Goal: Task Accomplishment & Management: Use online tool/utility

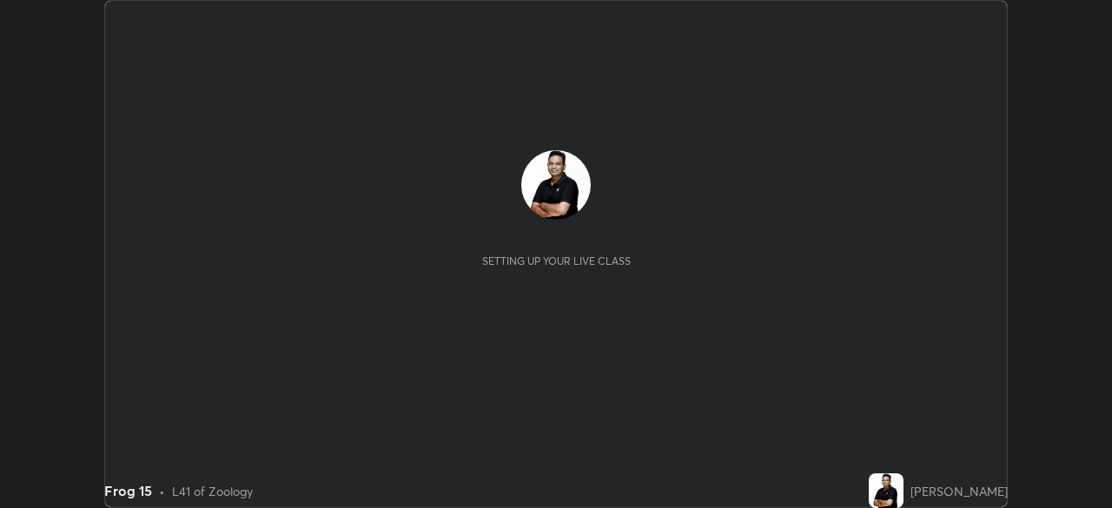
scroll to position [508, 1111]
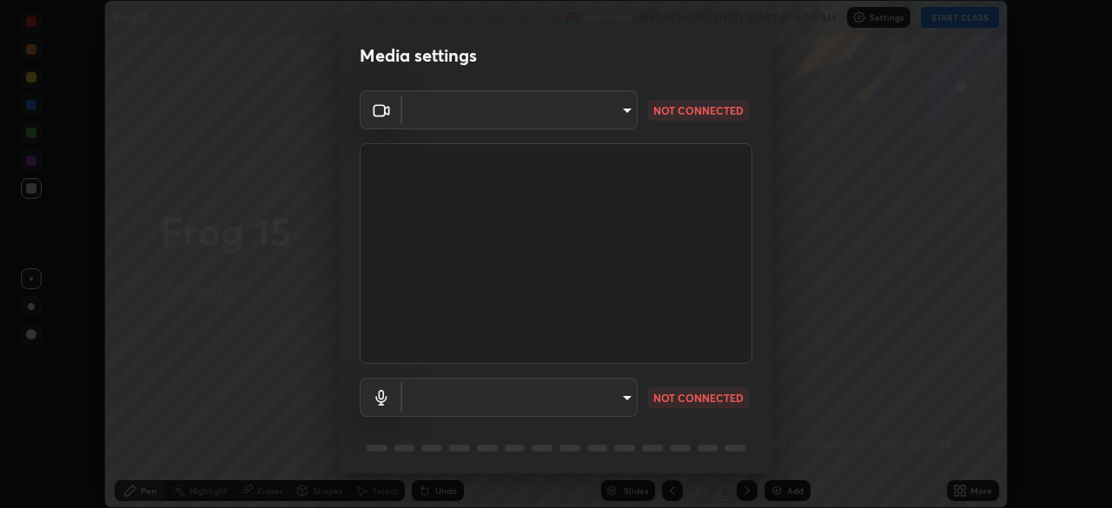
click at [631, 399] on body "Erase all Frog 15 Recording WAS SCHEDULED TO START AT 8:00 AM Settings START CL…" at bounding box center [556, 254] width 1112 height 508
type input "ddeb460be698feac5301e169f53eca599c89e620ae617368e30cc776484c20c4"
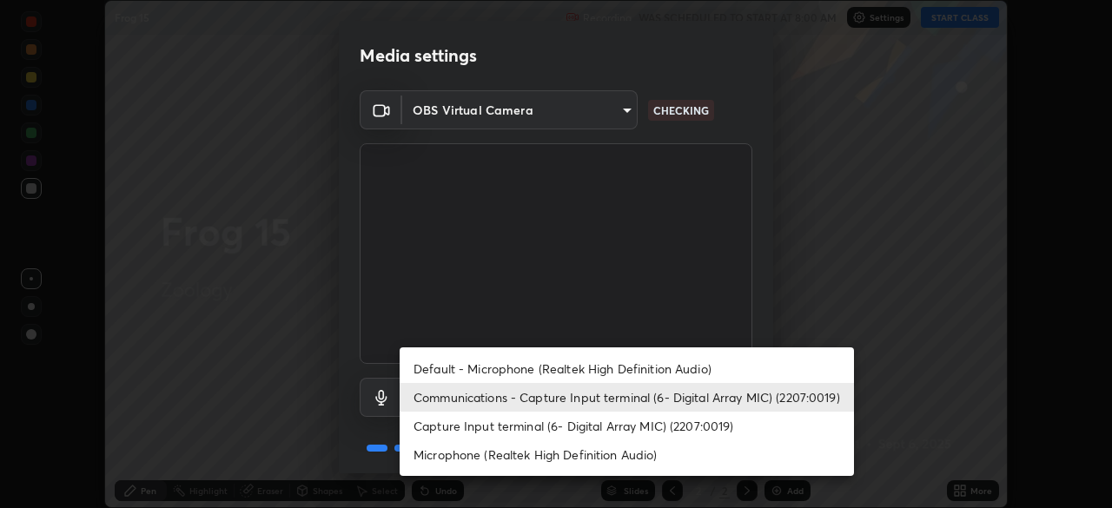
click at [600, 419] on li "Capture Input terminal (6- Digital Array MIC) (2207:0019)" at bounding box center [627, 426] width 454 height 29
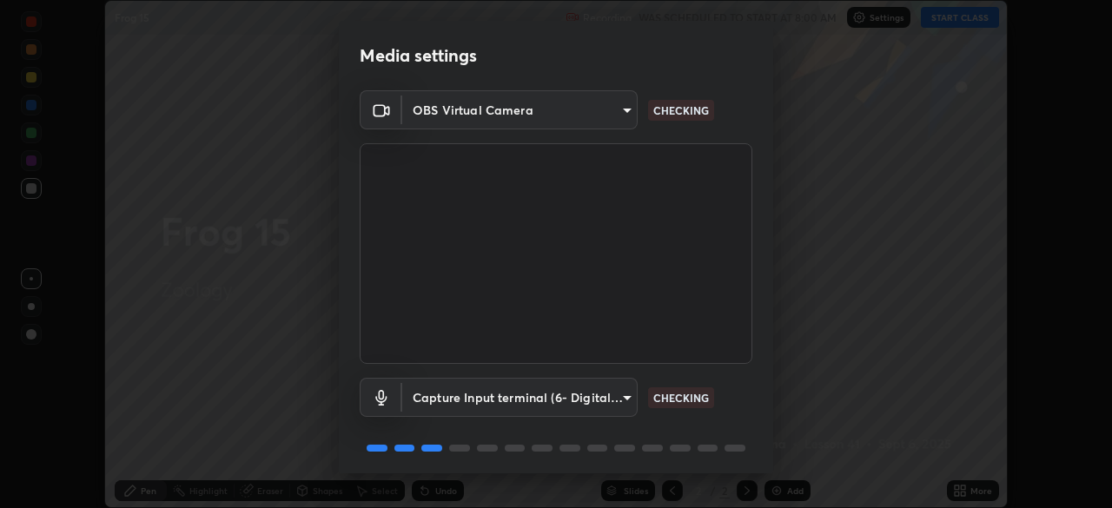
click at [610, 397] on body "Erase all Frog 15 Recording WAS SCHEDULED TO START AT 8:00 AM Settings START CL…" at bounding box center [556, 254] width 1112 height 508
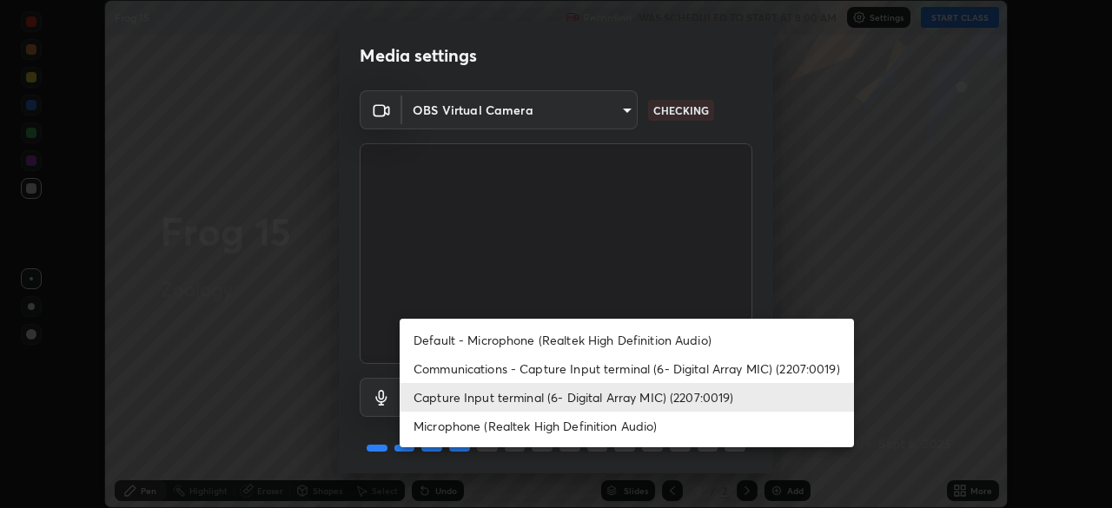
click at [571, 340] on li "Default - Microphone (Realtek High Definition Audio)" at bounding box center [627, 340] width 454 height 29
type input "default"
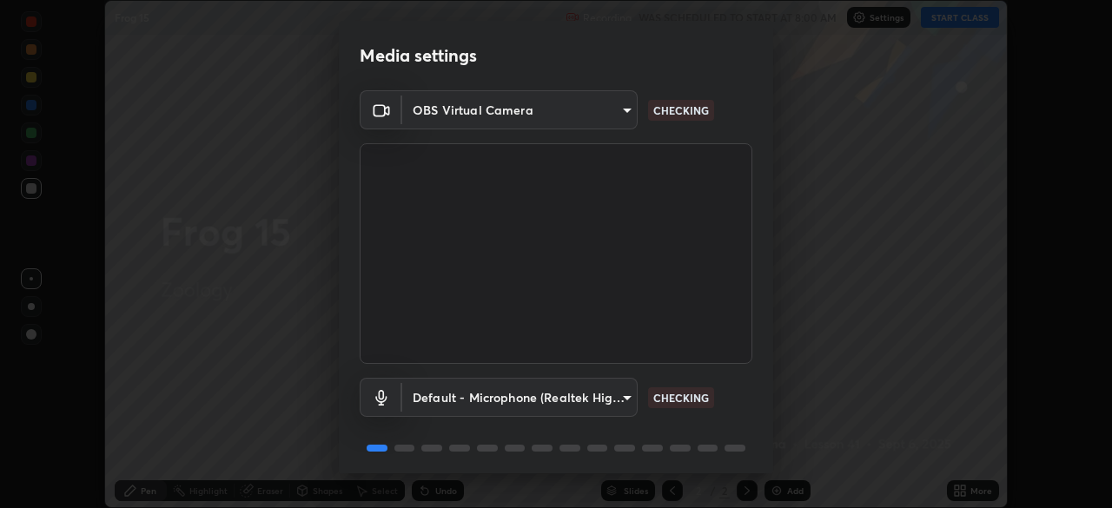
scroll to position [62, 0]
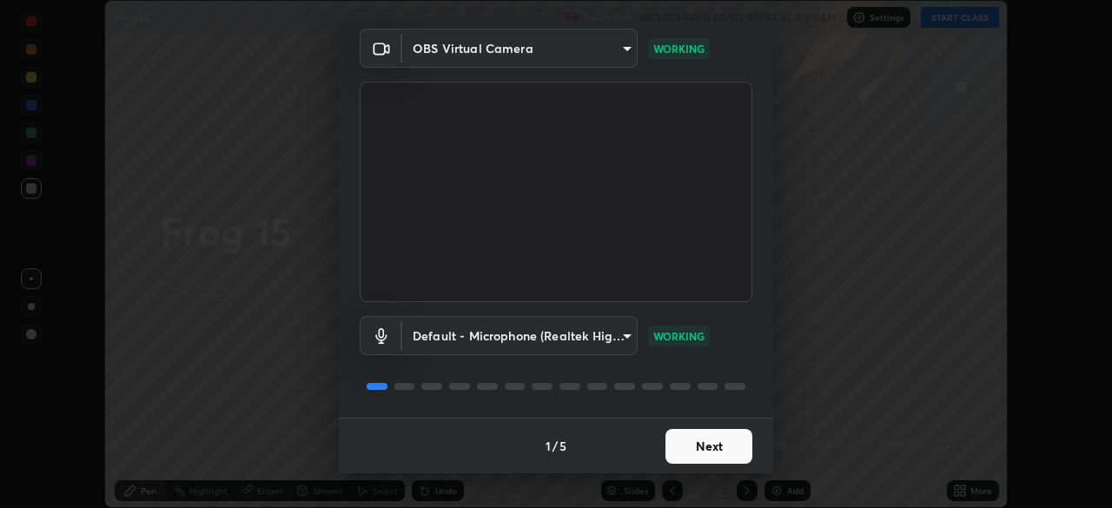
click at [725, 444] on button "Next" at bounding box center [708, 446] width 87 height 35
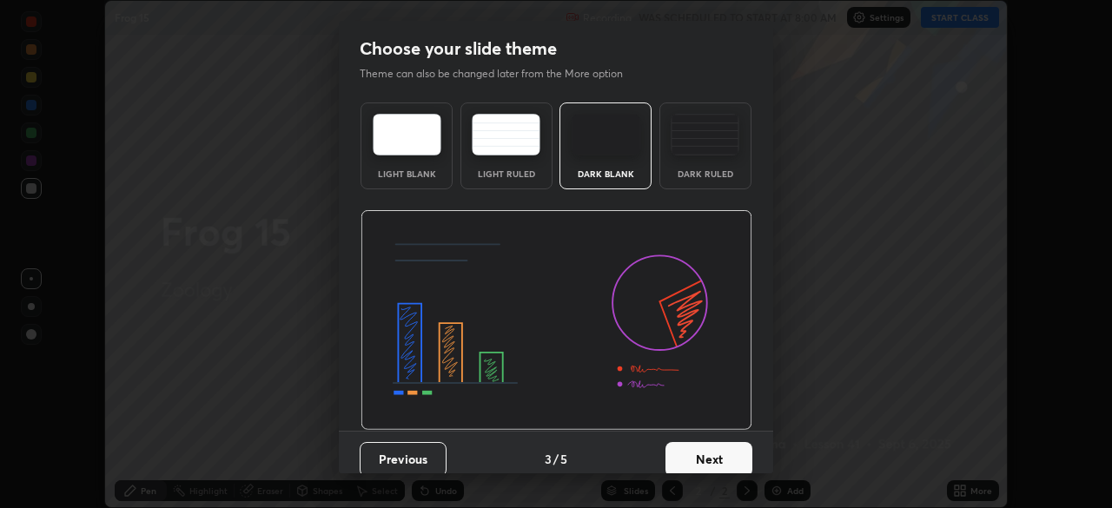
click at [731, 444] on button "Next" at bounding box center [708, 459] width 87 height 35
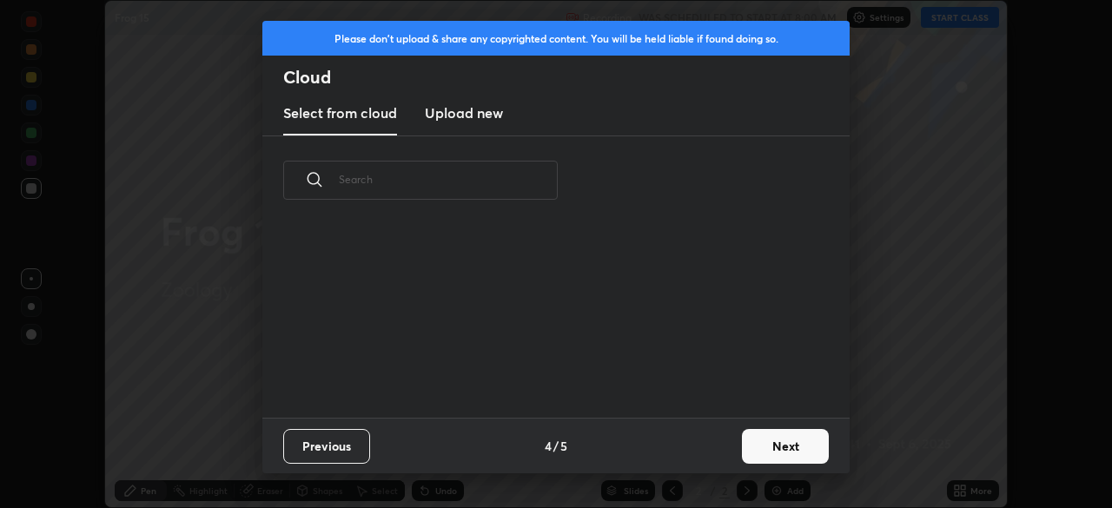
click at [761, 440] on button "Next" at bounding box center [785, 446] width 87 height 35
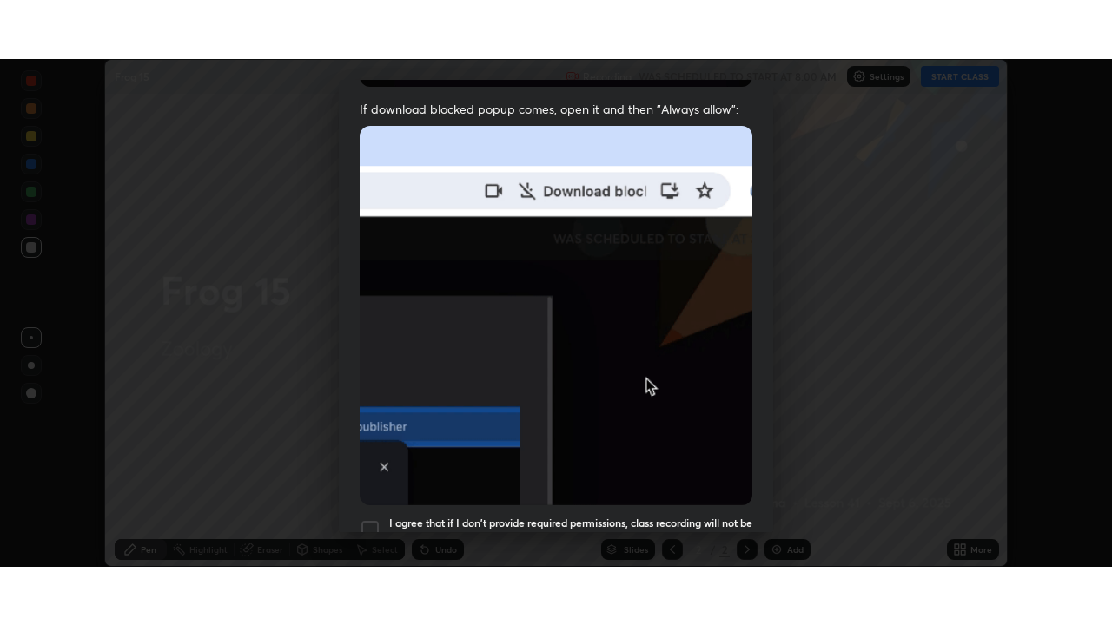
scroll to position [416, 0]
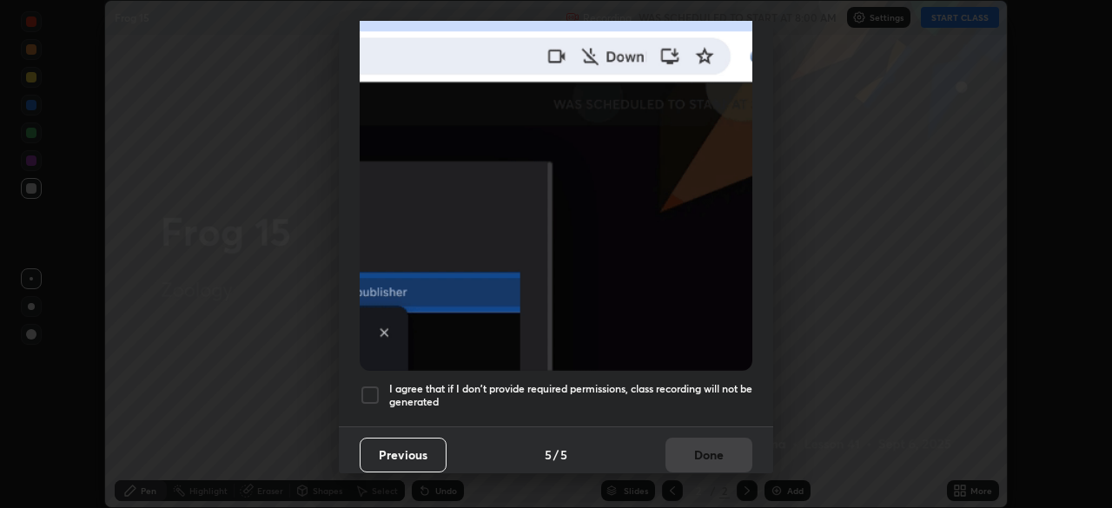
click at [374, 385] on div at bounding box center [370, 395] width 21 height 21
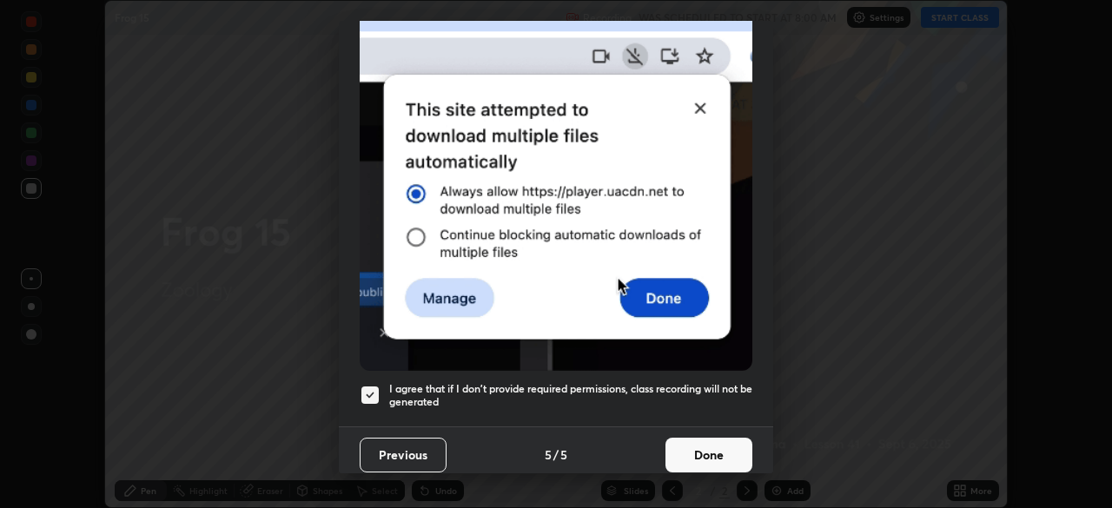
click at [721, 443] on button "Done" at bounding box center [708, 455] width 87 height 35
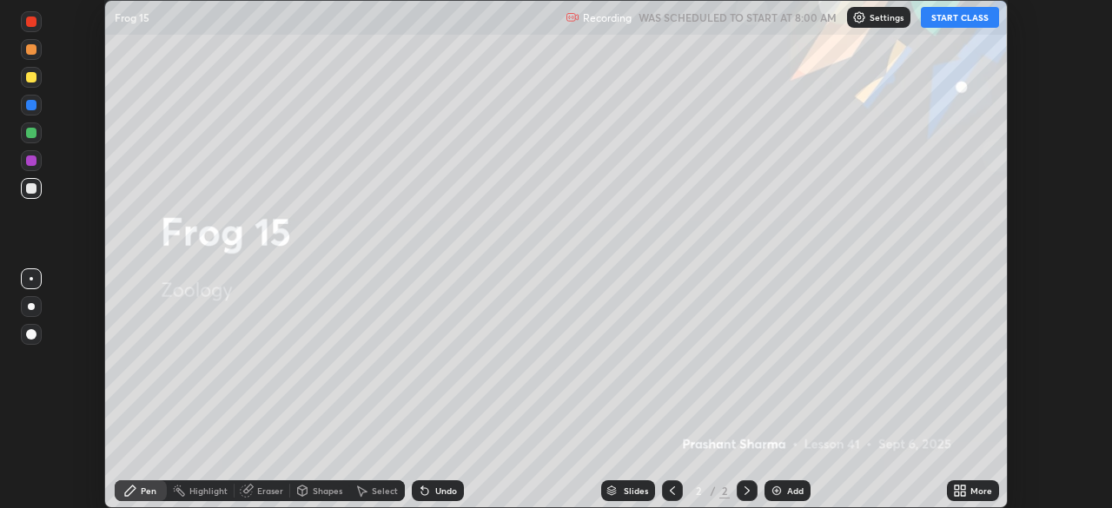
click at [962, 487] on icon at bounding box center [963, 488] width 4 height 4
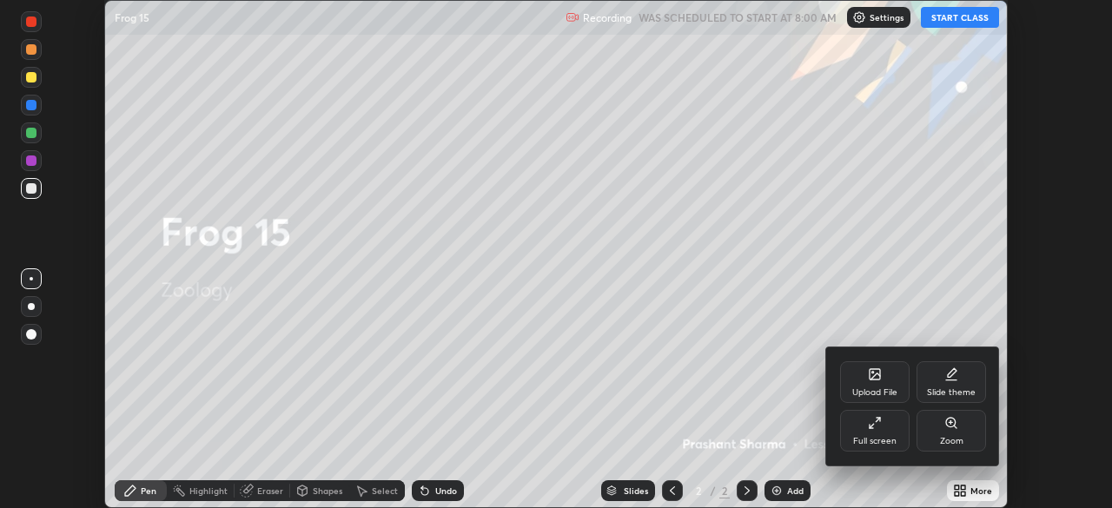
click at [957, 391] on div "Slide theme" at bounding box center [951, 392] width 49 height 9
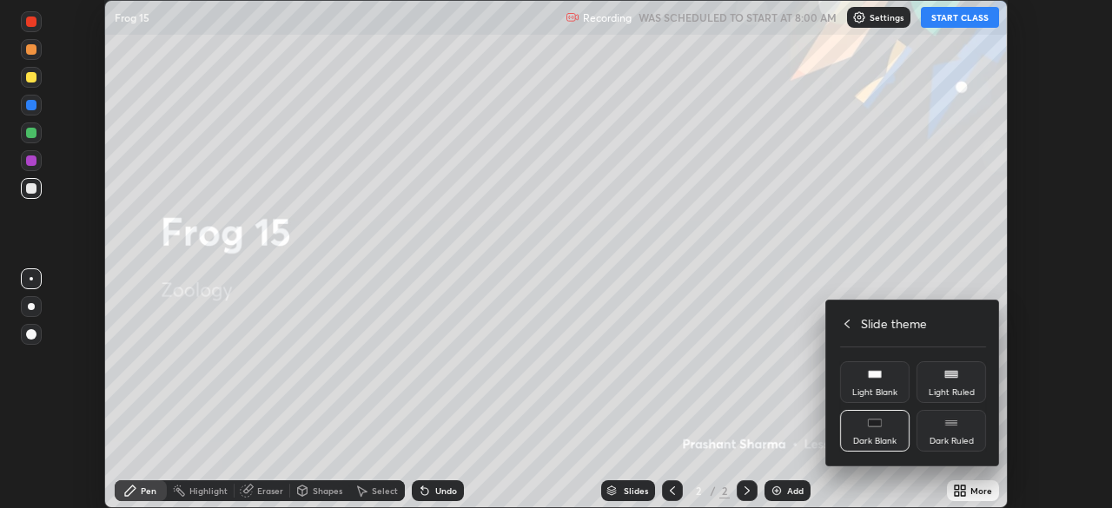
click at [879, 428] on icon at bounding box center [875, 423] width 14 height 14
click at [879, 330] on h4 "Slide theme" at bounding box center [894, 323] width 66 height 18
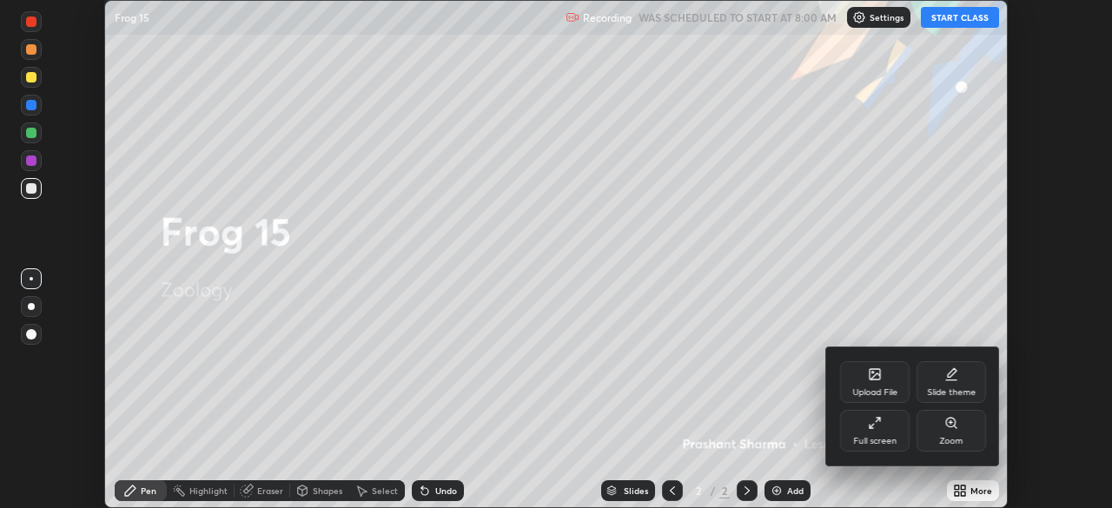
click at [884, 423] on div "Full screen" at bounding box center [874, 431] width 69 height 42
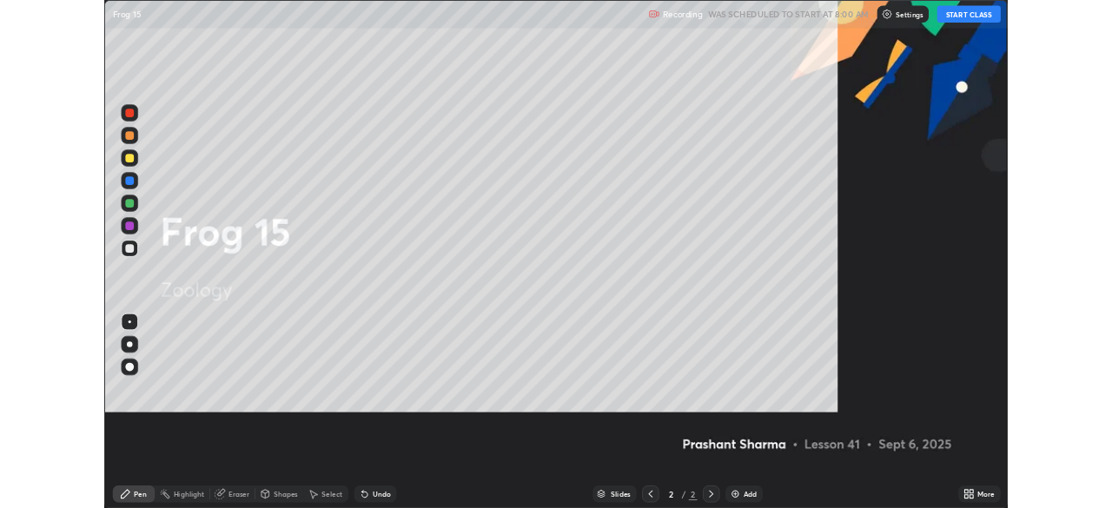
scroll to position [625, 1112]
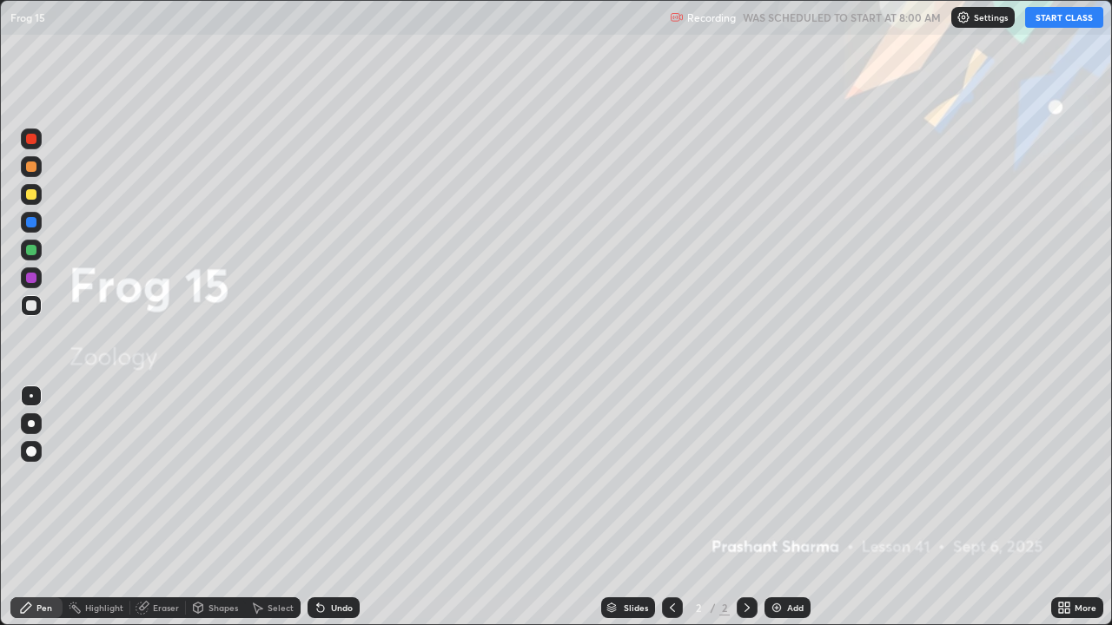
click at [793, 507] on div "Add" at bounding box center [795, 608] width 17 height 9
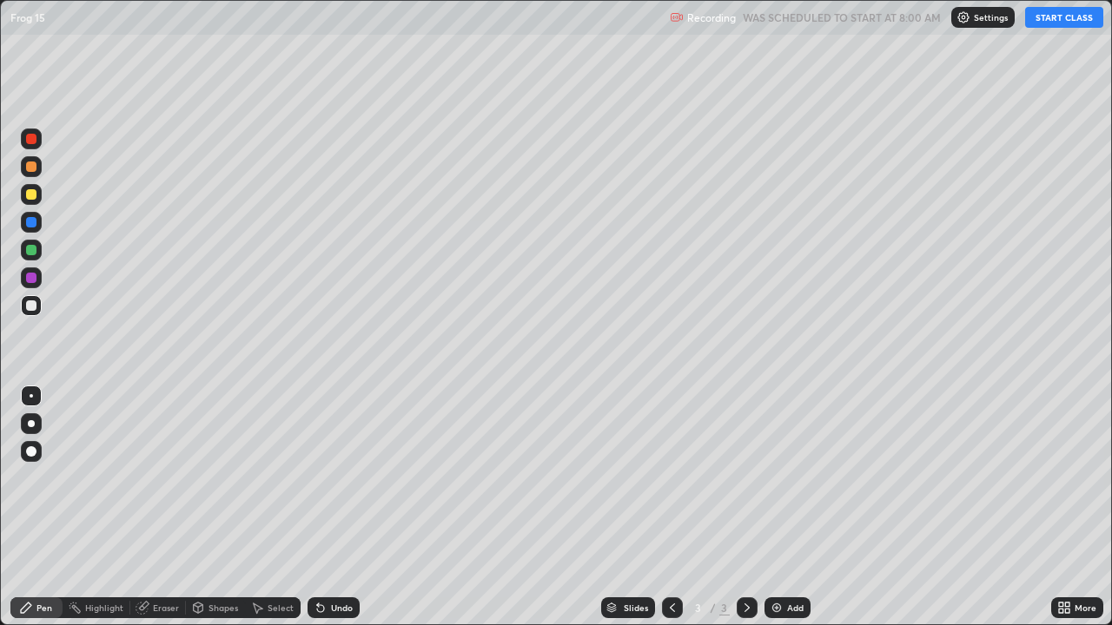
click at [1071, 25] on button "START CLASS" at bounding box center [1064, 17] width 78 height 21
click at [1082, 507] on div "More" at bounding box center [1085, 608] width 22 height 9
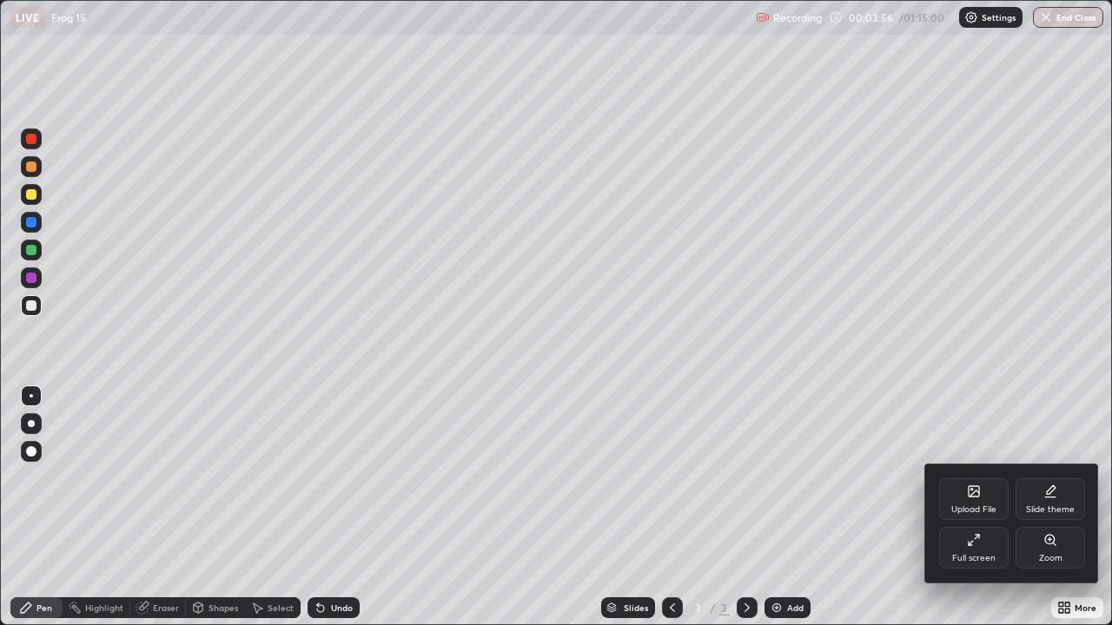
click at [971, 507] on div "Full screen" at bounding box center [973, 558] width 43 height 9
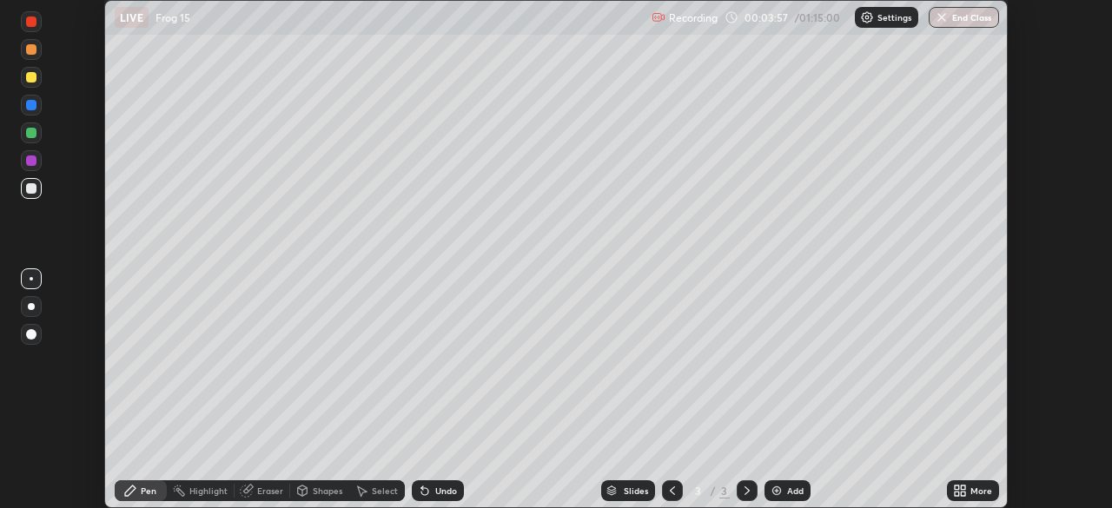
scroll to position [86351, 85748]
